Goal: Transaction & Acquisition: Purchase product/service

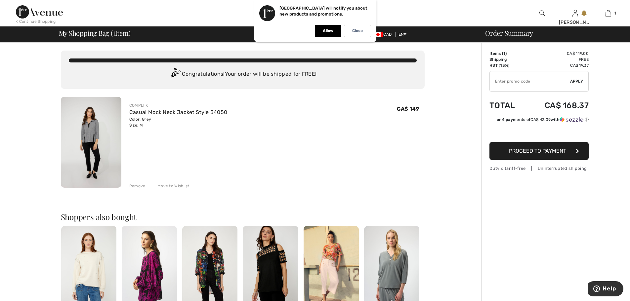
click at [550, 150] on span "Proceed to Payment" at bounding box center [537, 151] width 57 height 6
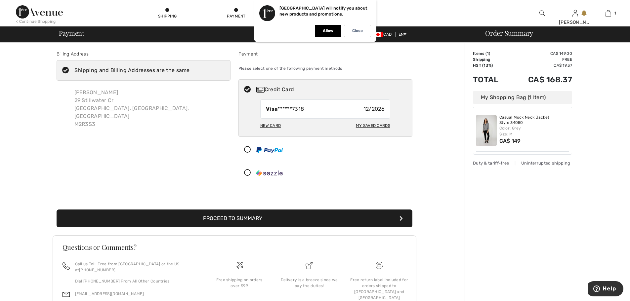
click at [267, 216] on button "Proceed to Summary" at bounding box center [235, 219] width 356 height 18
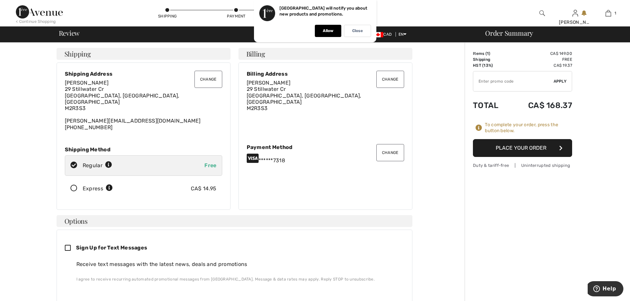
click at [524, 145] on button "Place Your Order" at bounding box center [522, 148] width 99 height 18
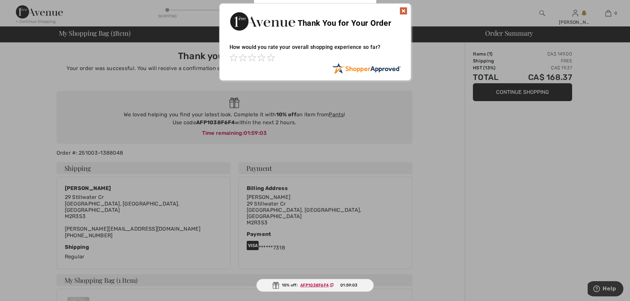
click at [404, 9] on img at bounding box center [404, 11] width 8 height 8
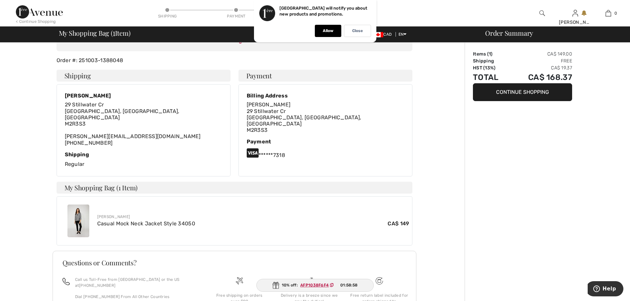
scroll to position [106, 0]
